Goal: Transaction & Acquisition: Purchase product/service

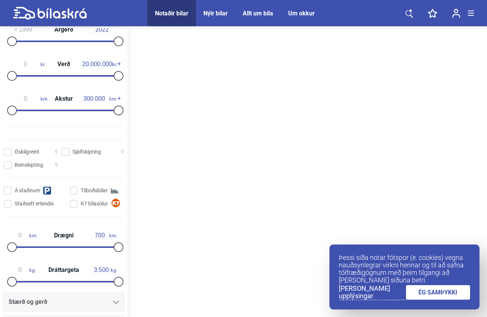
click at [65, 222] on div "Óskilgreint 0 Sjálfskipting 0 Beinskipting 0 Á staðnum Tilboðsbílar Staðsett er…" at bounding box center [64, 183] width 128 height 77
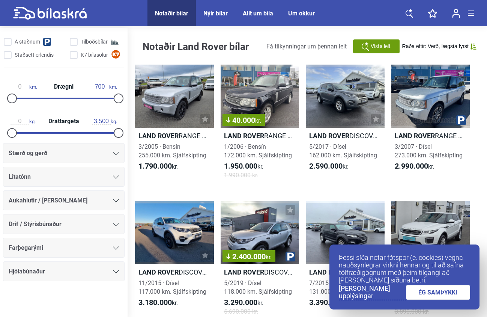
scroll to position [362, 0]
click at [64, 154] on div "Stærð og gerð" at bounding box center [64, 153] width 110 height 11
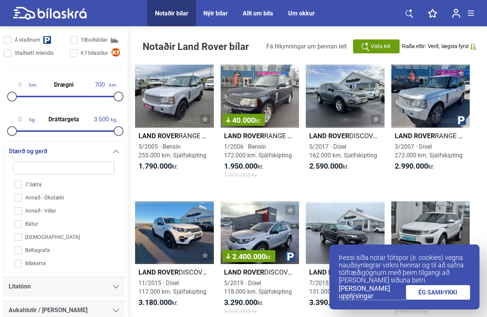
scroll to position [0, 0]
click at [457, 296] on link "ÉG SAMÞYKKI" at bounding box center [438, 292] width 65 height 15
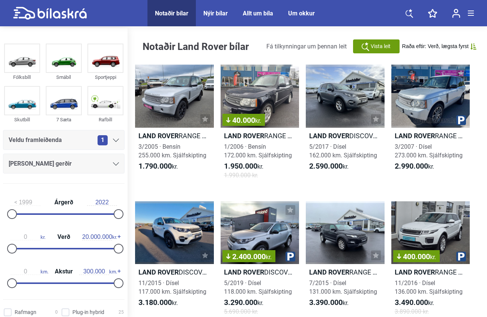
click at [115, 164] on icon at bounding box center [116, 163] width 6 height 3
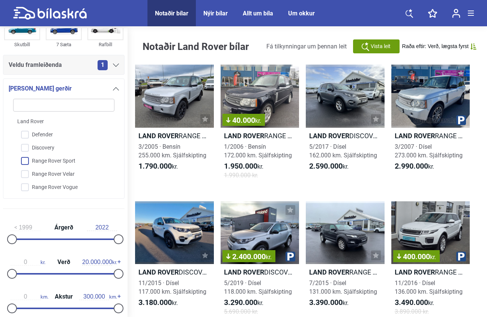
scroll to position [97, 0]
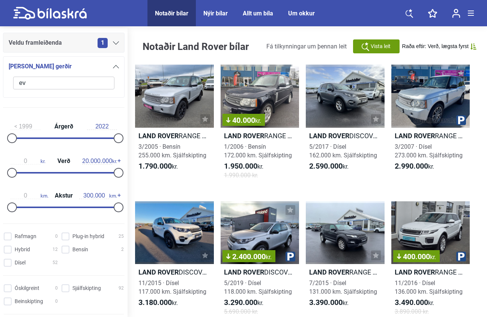
type input "e"
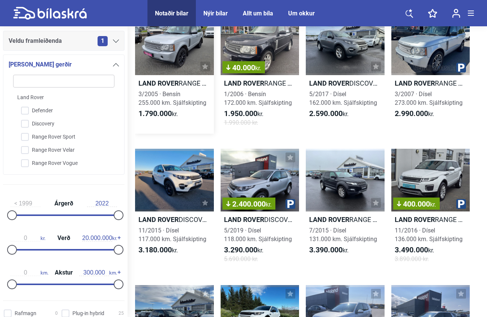
scroll to position [53, 0]
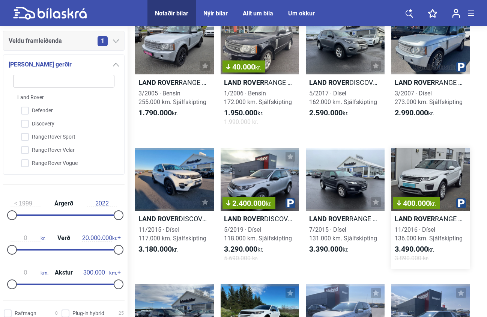
click at [433, 181] on div "400.000 kr." at bounding box center [430, 179] width 79 height 63
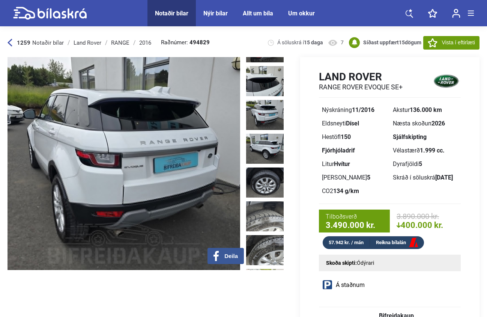
scroll to position [506, 0]
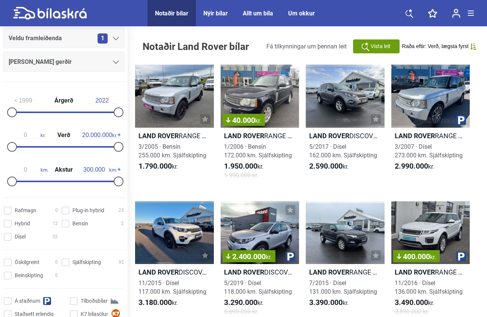
scroll to position [76, 0]
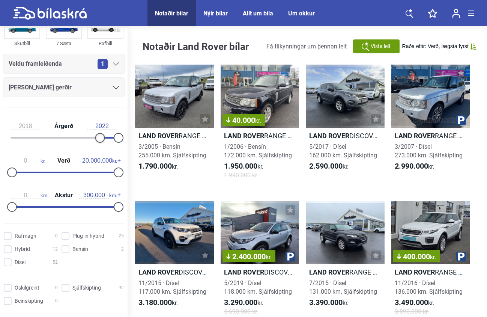
type input "2019"
drag, startPoint x: 12, startPoint y: 138, endPoint x: 101, endPoint y: 139, distance: 88.9
click at [101, 139] on div at bounding box center [105, 138] width 10 height 10
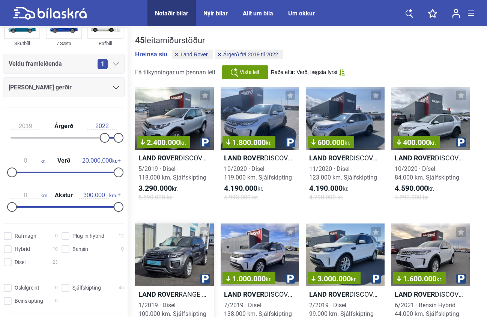
click at [174, 279] on div at bounding box center [174, 254] width 79 height 63
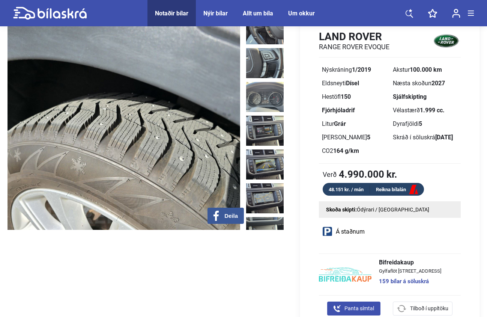
scroll to position [574, 0]
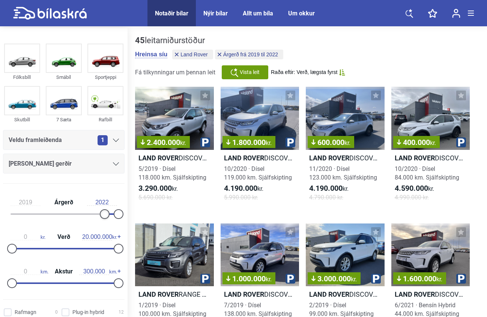
type input "2020"
drag, startPoint x: 102, startPoint y: 216, endPoint x: 107, endPoint y: 216, distance: 4.9
click at [107, 216] on div at bounding box center [109, 214] width 10 height 10
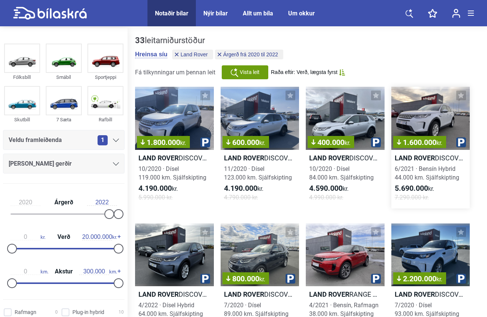
click at [429, 113] on div "1.600.000 kr." at bounding box center [430, 118] width 79 height 63
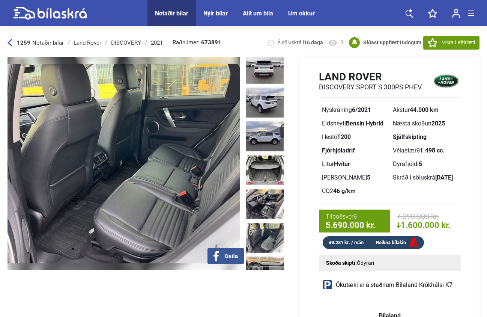
scroll to position [179, 0]
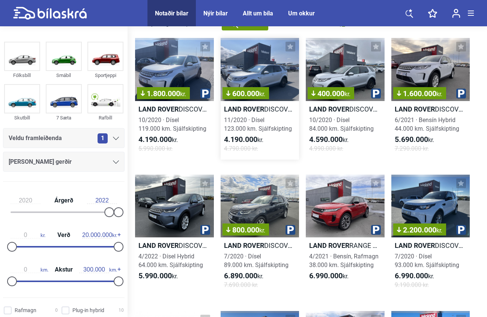
scroll to position [64, 0]
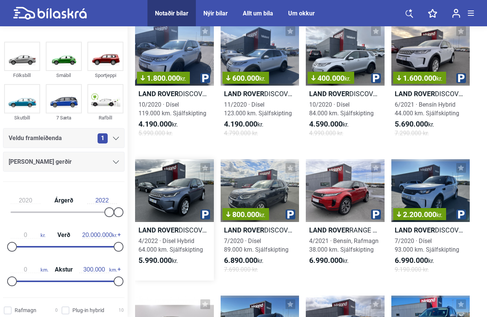
click at [181, 191] on div at bounding box center [174, 190] width 79 height 63
